Goal: Information Seeking & Learning: Check status

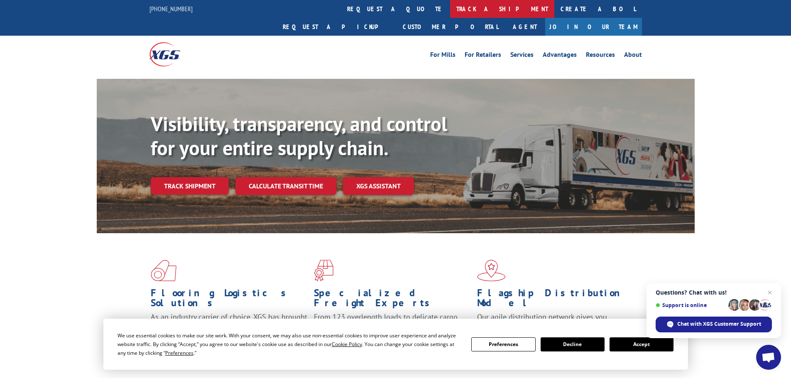
click at [450, 10] on link "track a shipment" at bounding box center [502, 9] width 104 height 18
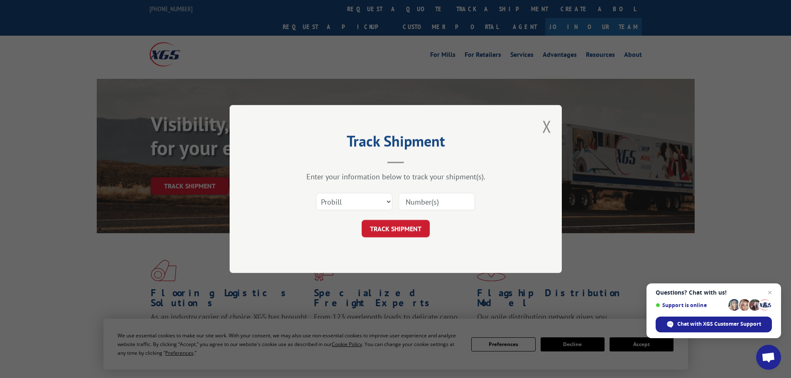
click at [427, 205] on input at bounding box center [436, 201] width 76 height 17
paste input "17496625"
type input "17496625"
click at [398, 226] on button "TRACK SHIPMENT" at bounding box center [395, 228] width 68 height 17
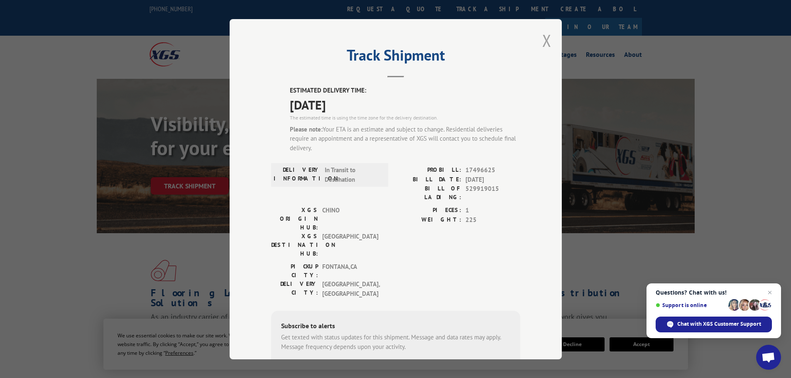
click at [543, 38] on button "Close modal" at bounding box center [546, 40] width 9 height 22
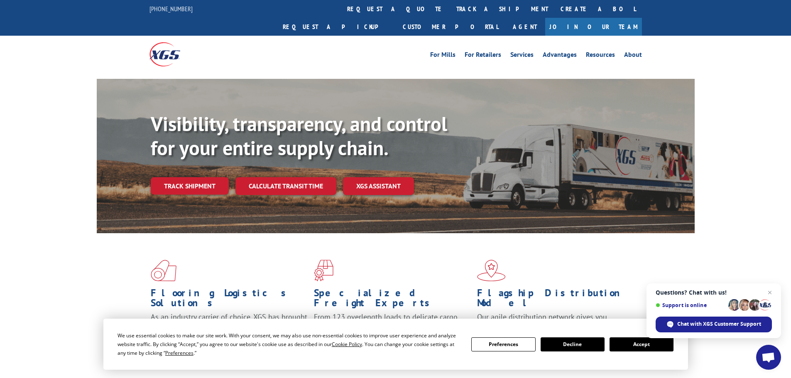
click at [450, 5] on link "track a shipment" at bounding box center [502, 9] width 104 height 18
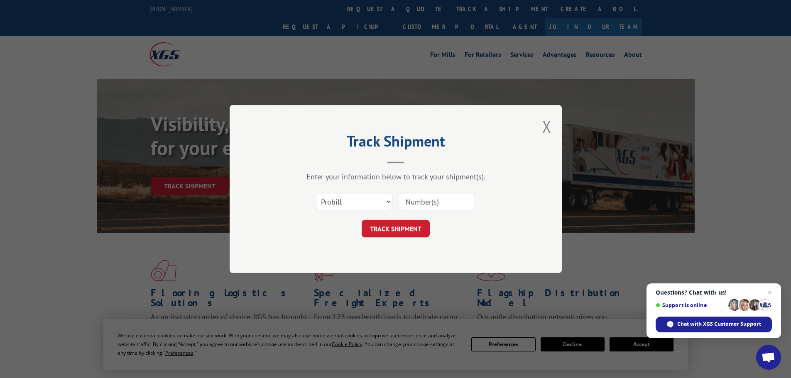
click at [418, 200] on input at bounding box center [436, 201] width 76 height 17
paste input "17496625"
type input "17496625"
click at [404, 232] on button "TRACK SHIPMENT" at bounding box center [395, 228] width 68 height 17
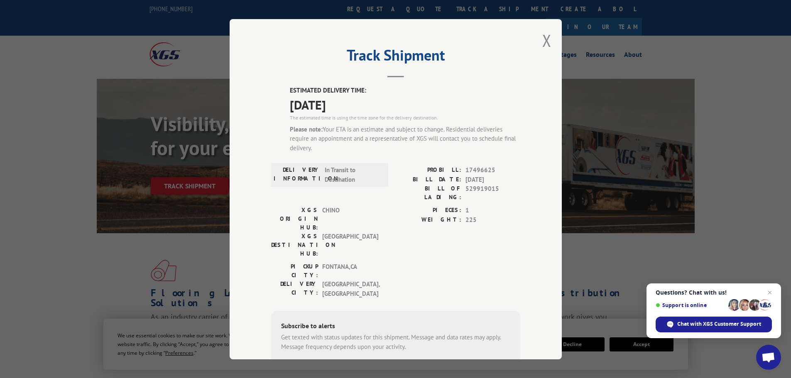
scroll to position [71, 0]
